Goal: Transaction & Acquisition: Download file/media

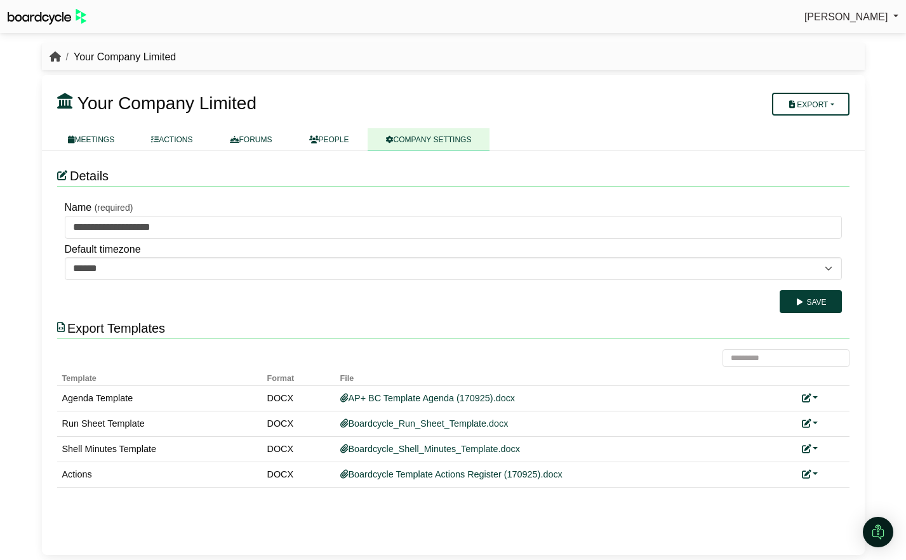
click at [53, 57] on icon "breadcrumb" at bounding box center [55, 56] width 11 height 10
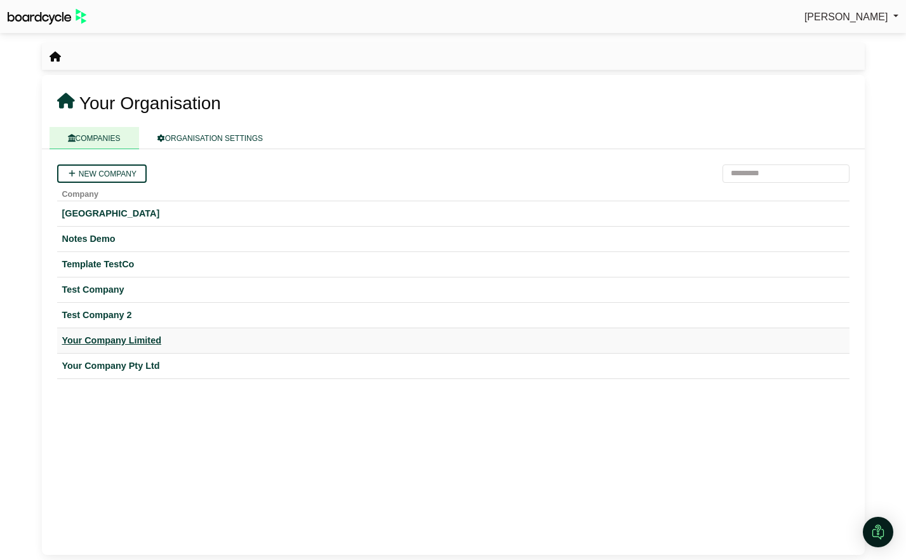
click at [151, 335] on div "Your Company Limited" at bounding box center [453, 340] width 782 height 15
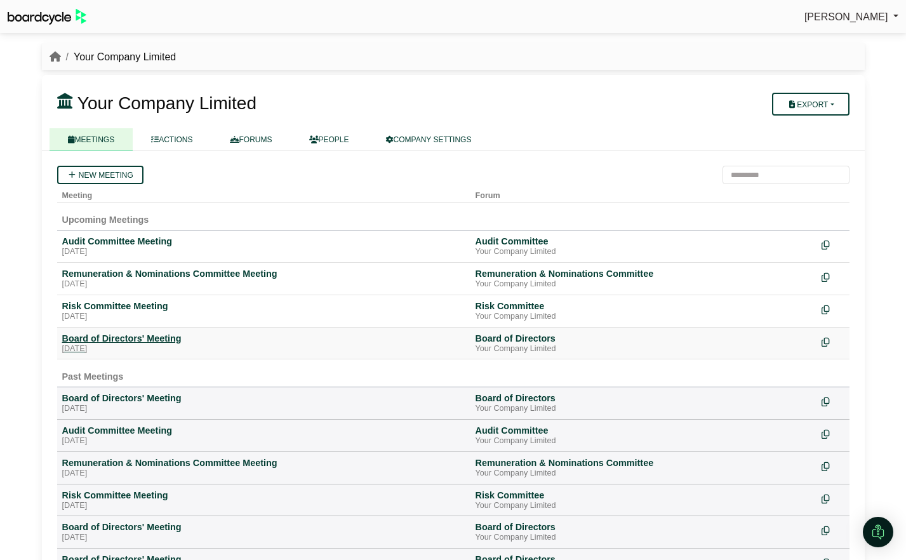
click at [105, 351] on div "[DATE]" at bounding box center [263, 349] width 403 height 10
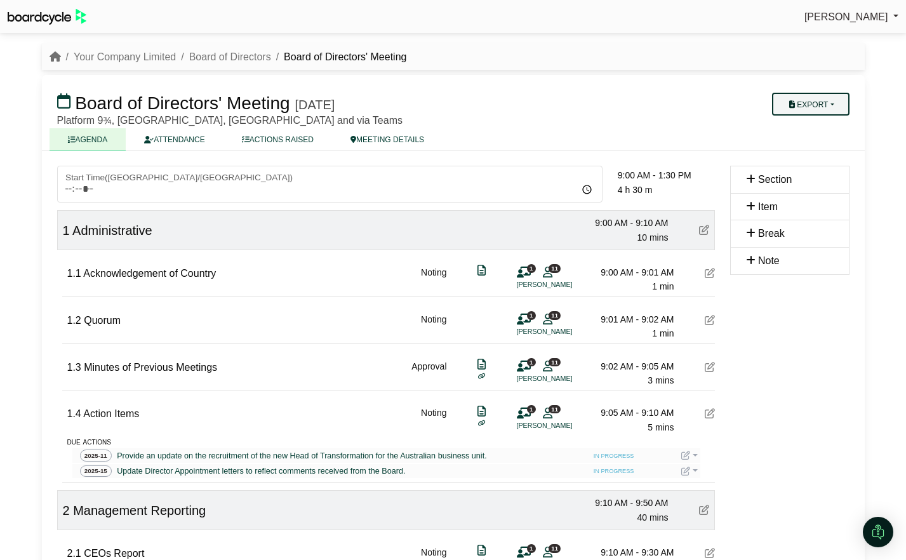
click at [840, 101] on button "Export" at bounding box center [810, 104] width 77 height 23
click at [825, 128] on link "Agenda" at bounding box center [823, 126] width 110 height 19
click at [811, 103] on button "Export" at bounding box center [810, 104] width 77 height 23
click at [813, 128] on link "Agenda" at bounding box center [823, 126] width 110 height 19
